Goal: Task Accomplishment & Management: Use online tool/utility

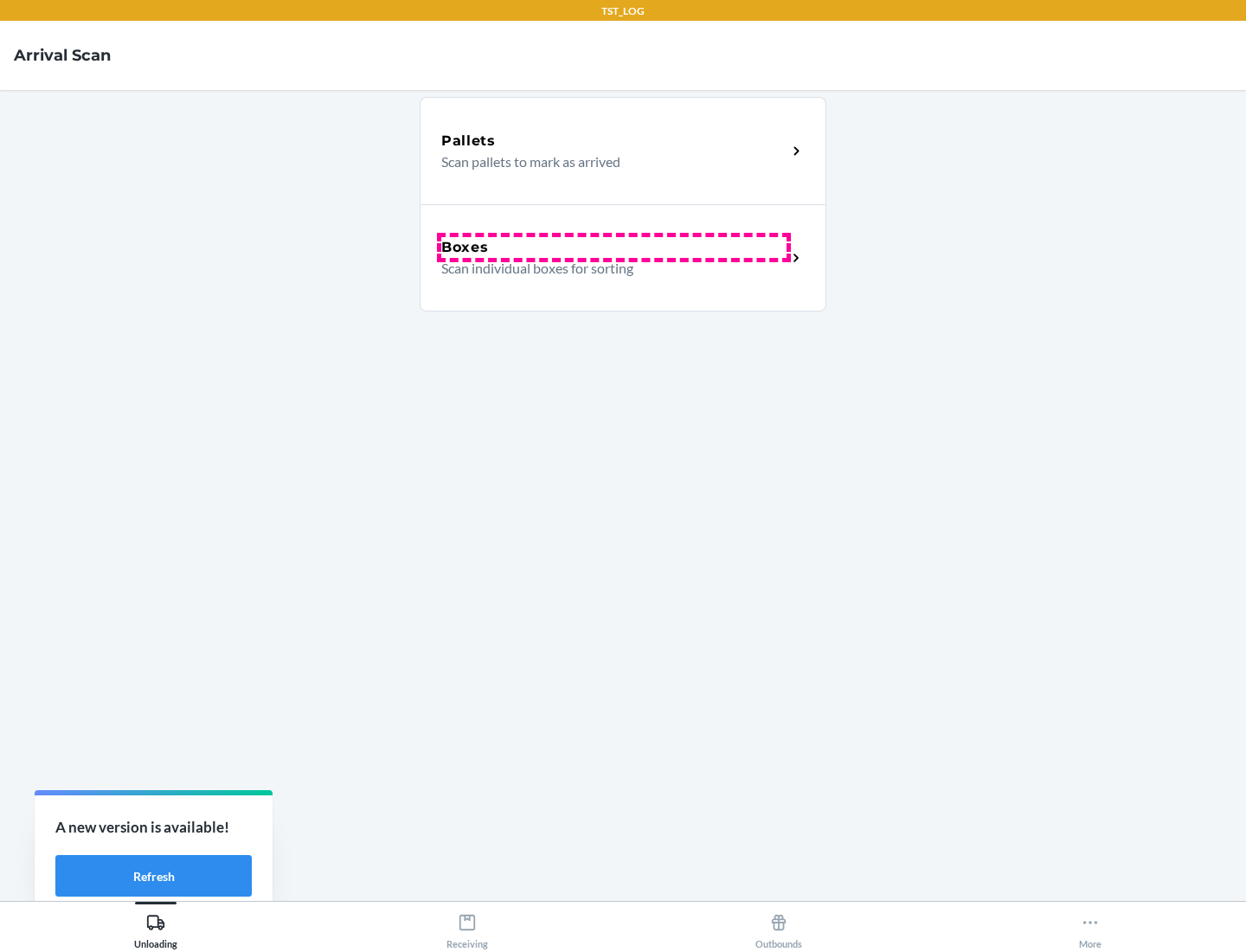
click at [613, 248] on div "Boxes" at bounding box center [613, 248] width 345 height 21
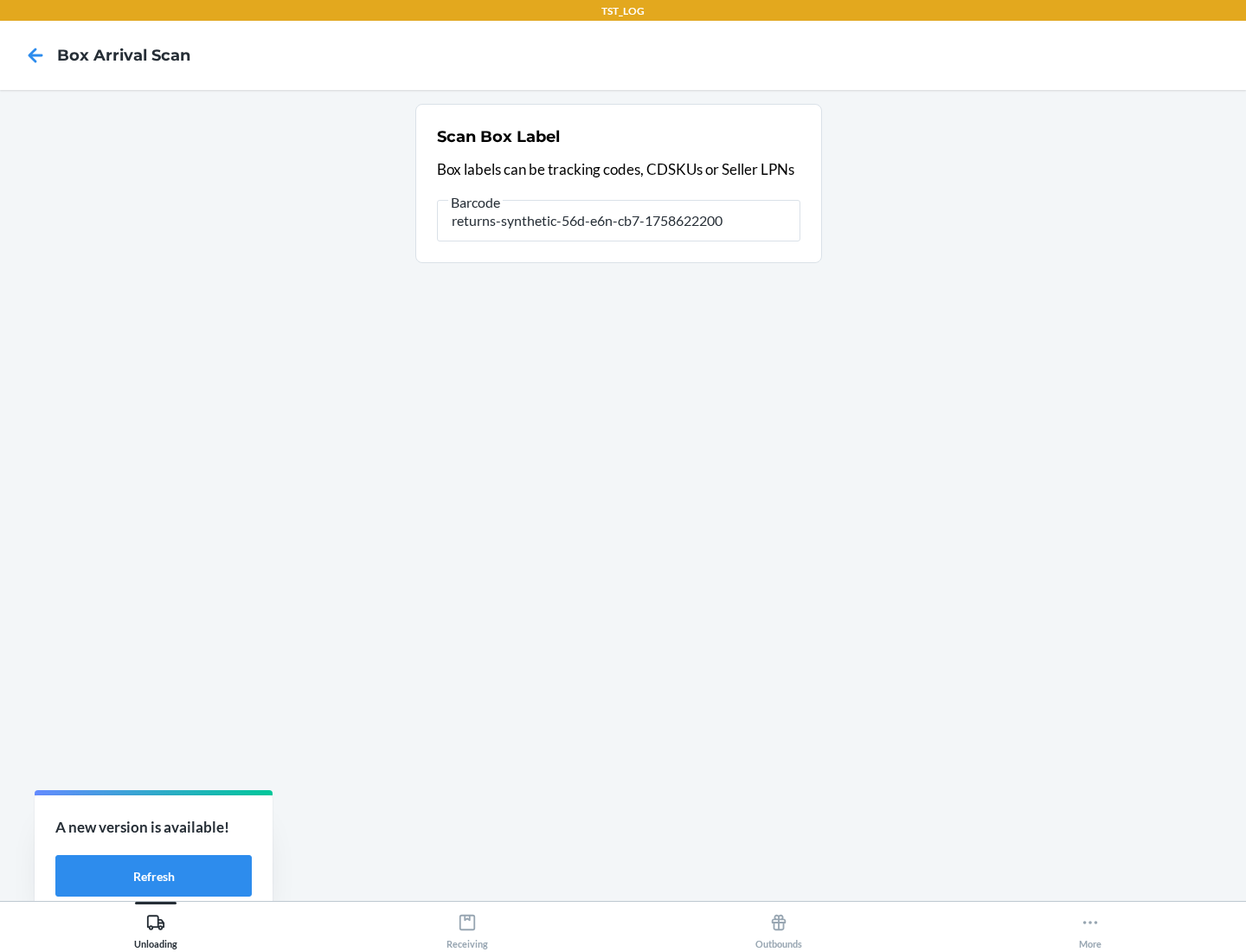
type input "returns-synthetic-56d-e6n-cb7-1758622200"
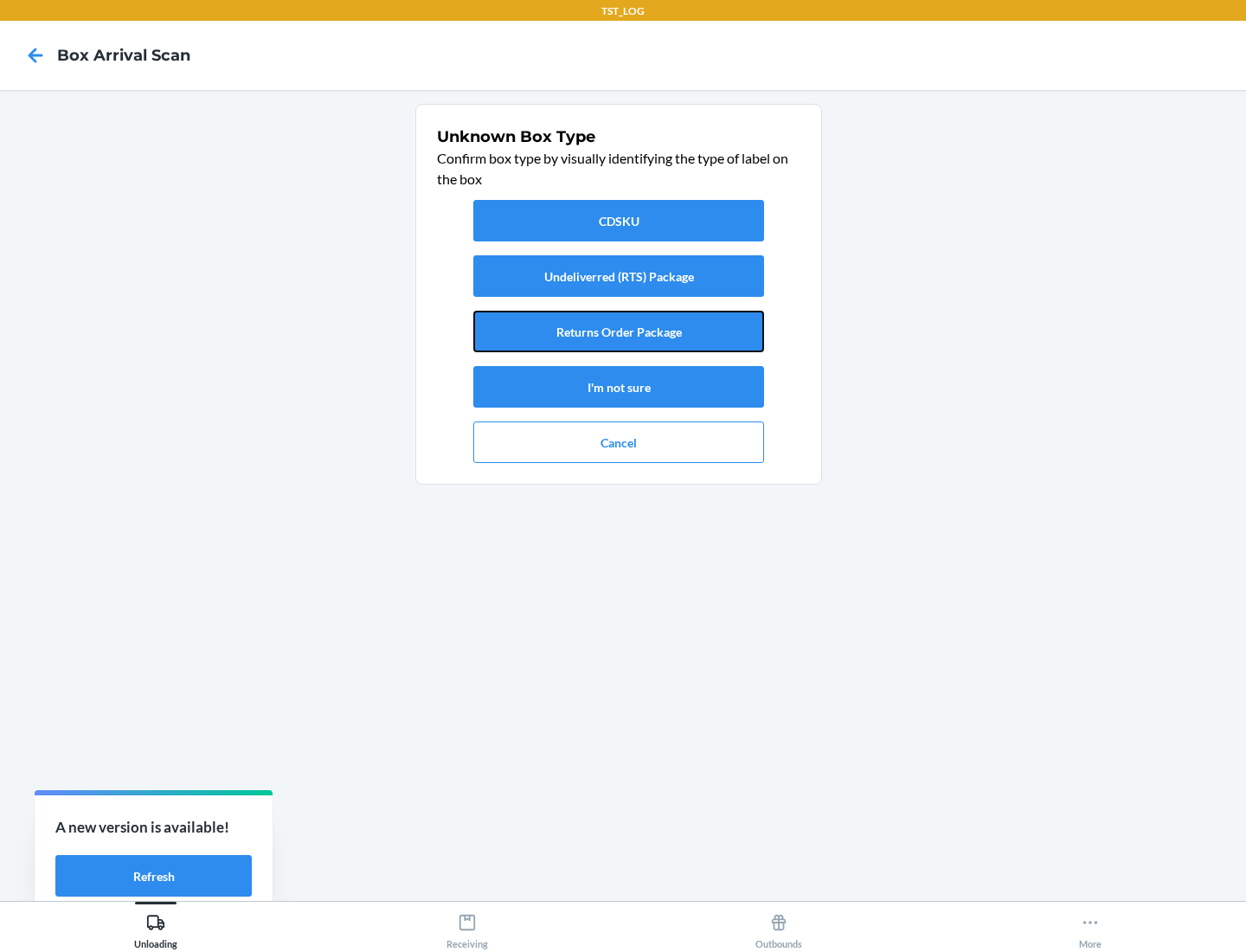
click at [618, 331] on button "Returns Order Package" at bounding box center [618, 331] width 291 height 41
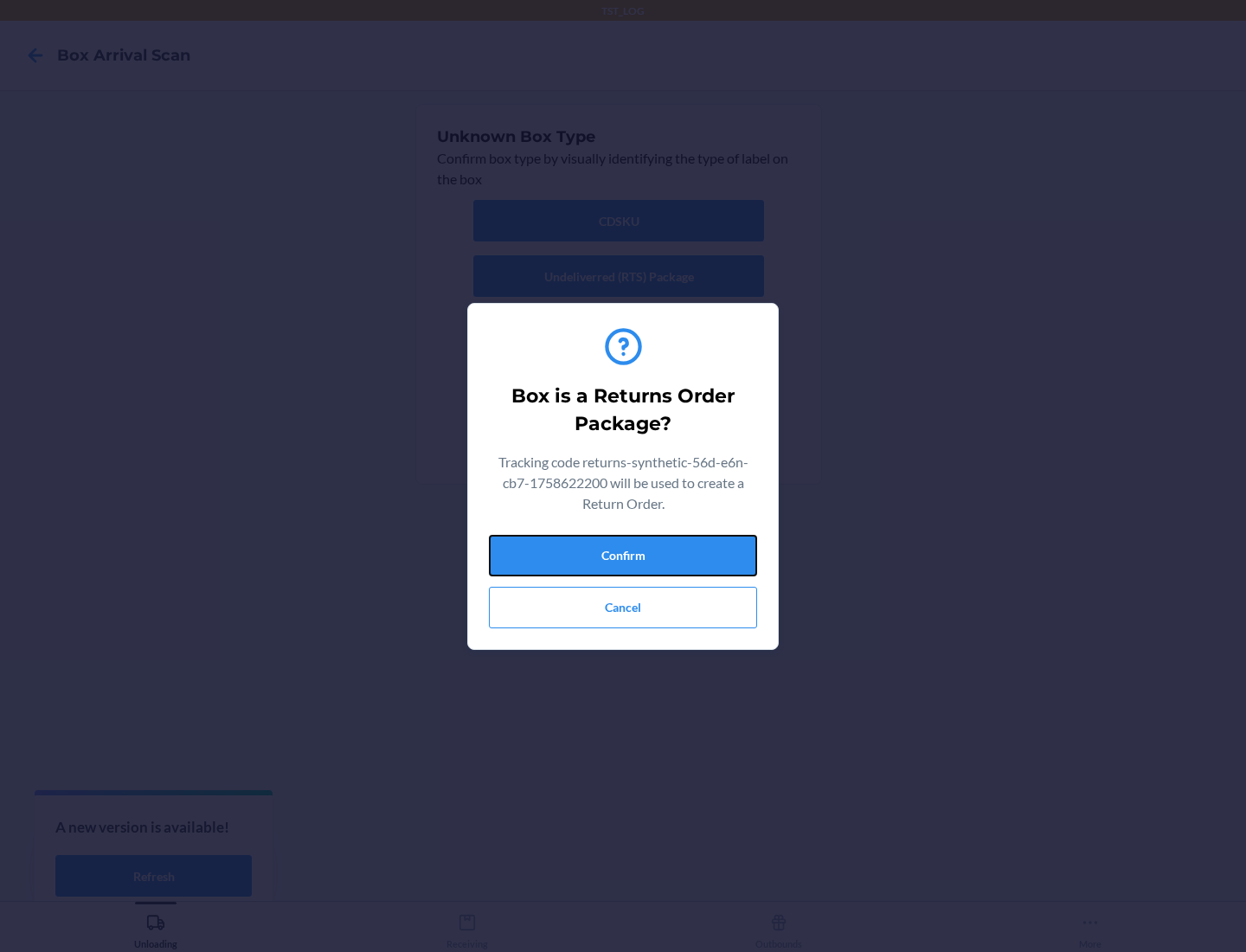
click at [623, 554] on button "Confirm" at bounding box center [623, 555] width 268 height 41
